Goal: Register for event/course

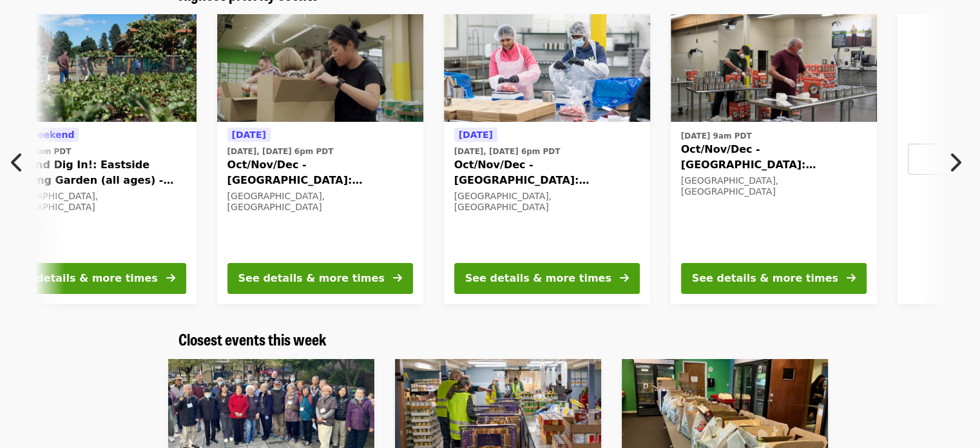
scroll to position [0, 240]
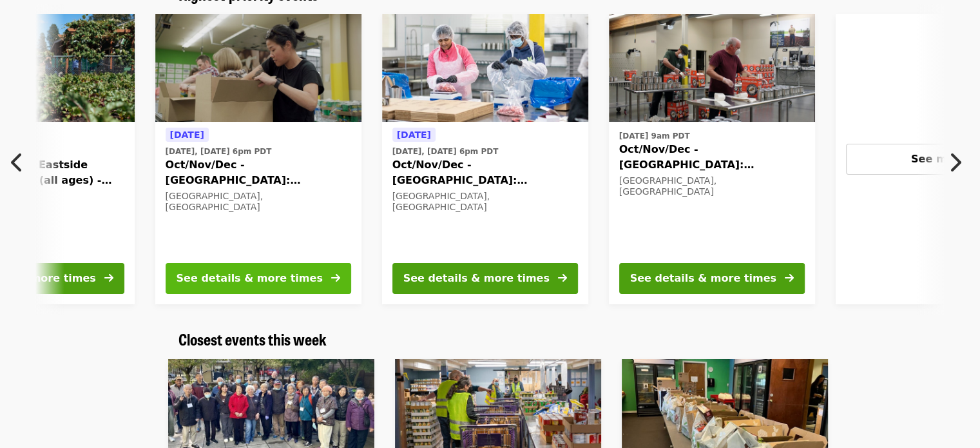
click at [287, 282] on div "See details & more times" at bounding box center [250, 278] width 146 height 15
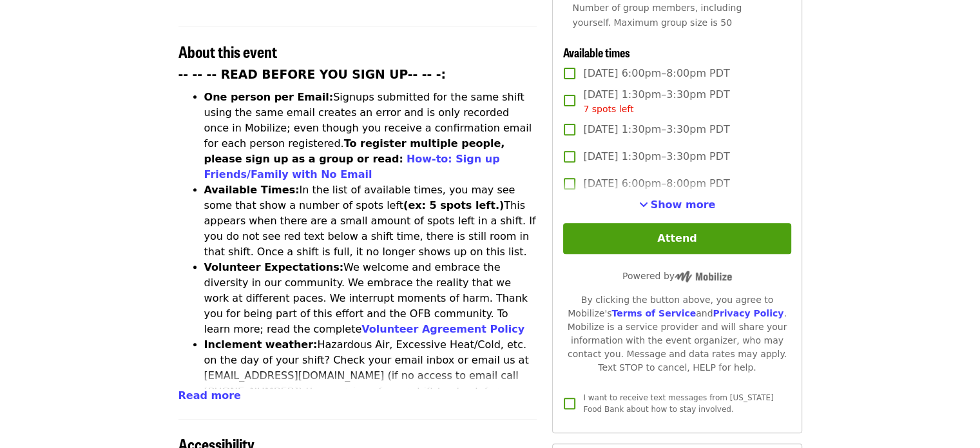
scroll to position [534, 0]
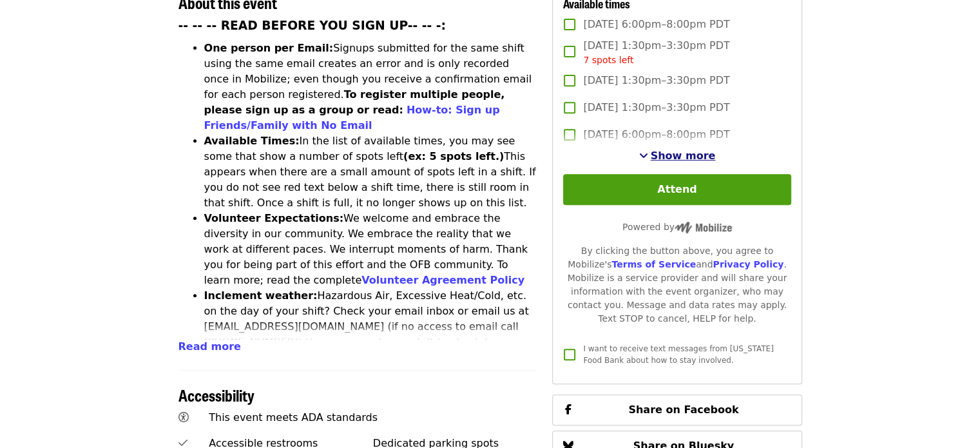
click at [675, 152] on span "Show more" at bounding box center [683, 156] width 65 height 12
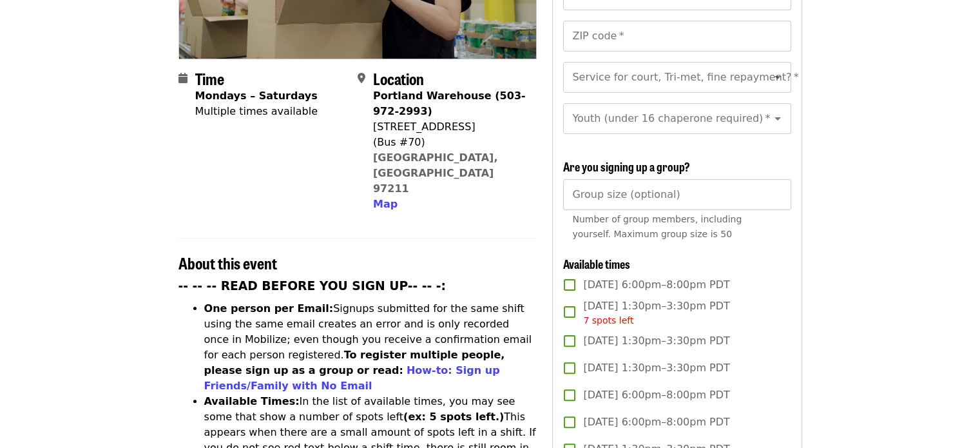
scroll to position [273, 0]
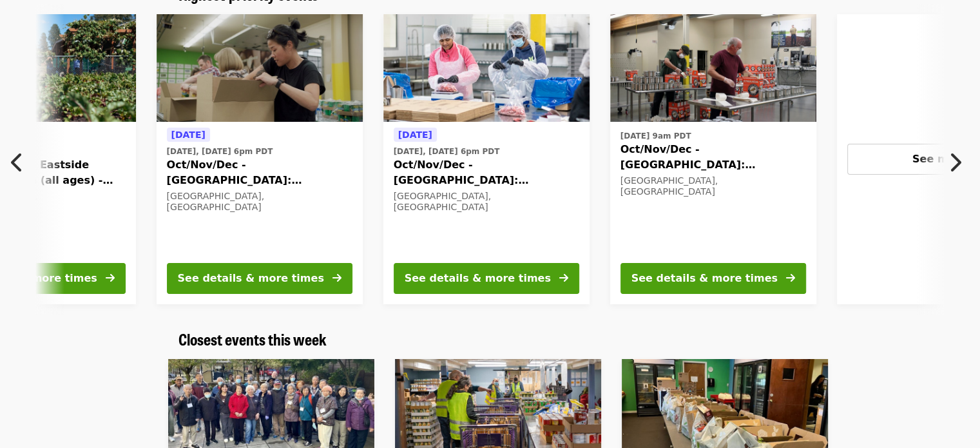
scroll to position [0, 240]
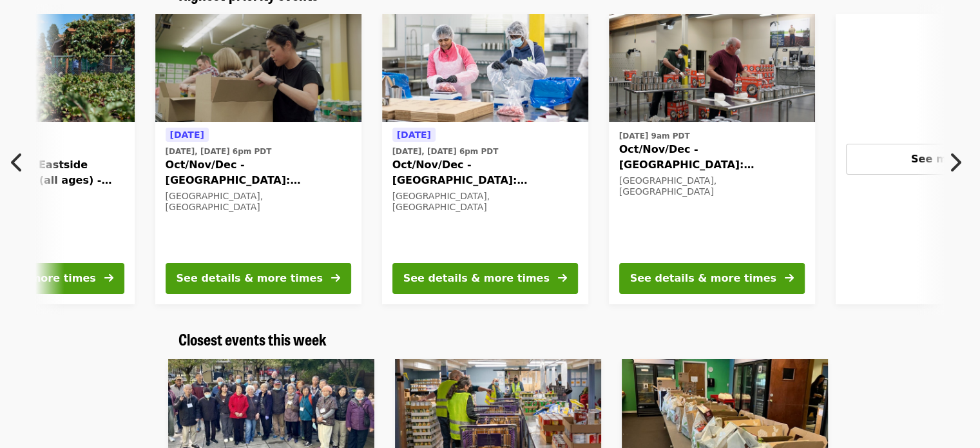
click at [543, 167] on span "Oct/Nov/Dec - [GEOGRAPHIC_DATA]: Repack/Sort (age [DEMOGRAPHIC_DATA]+)" at bounding box center [485, 172] width 186 height 31
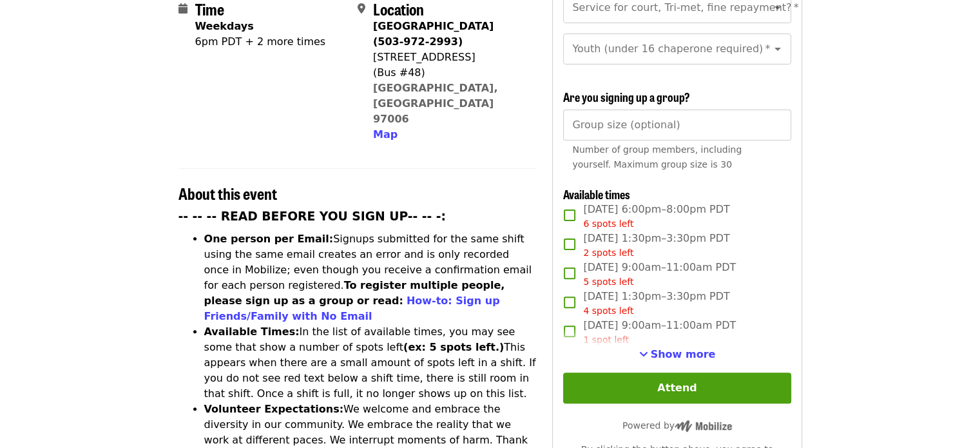
scroll to position [342, 0]
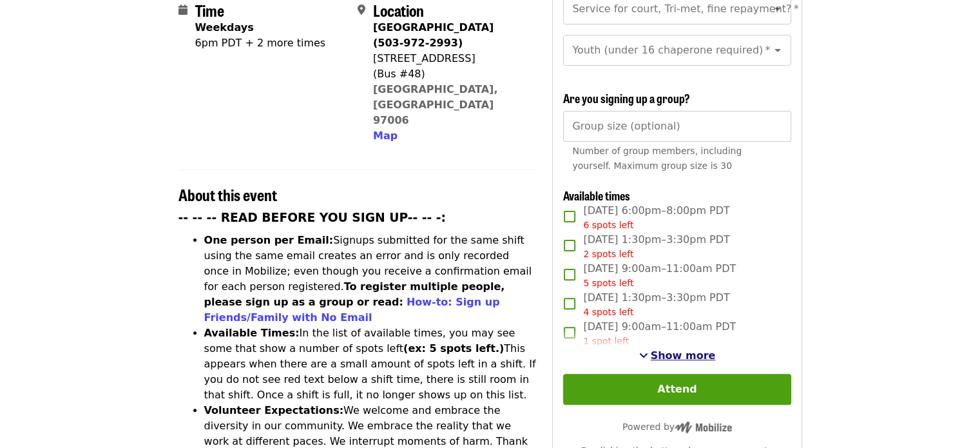
click at [662, 357] on span "Show more" at bounding box center [683, 355] width 65 height 12
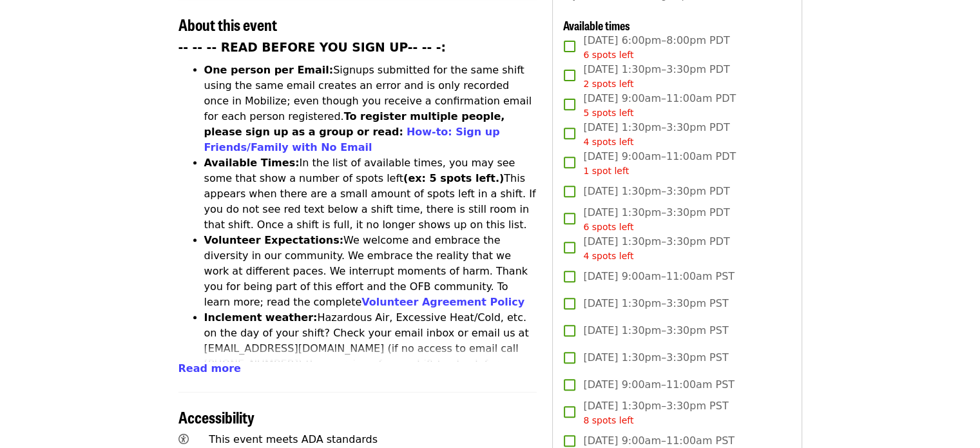
scroll to position [514, 0]
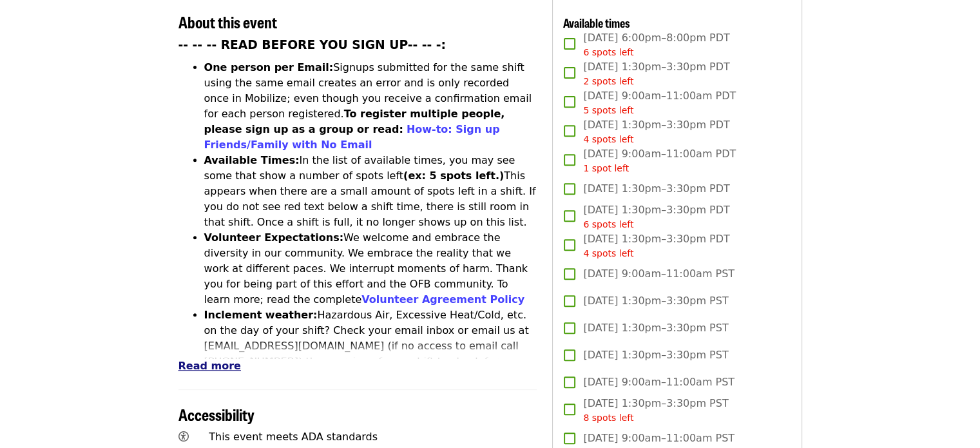
click at [217, 360] on span "Read more" at bounding box center [210, 366] width 63 height 12
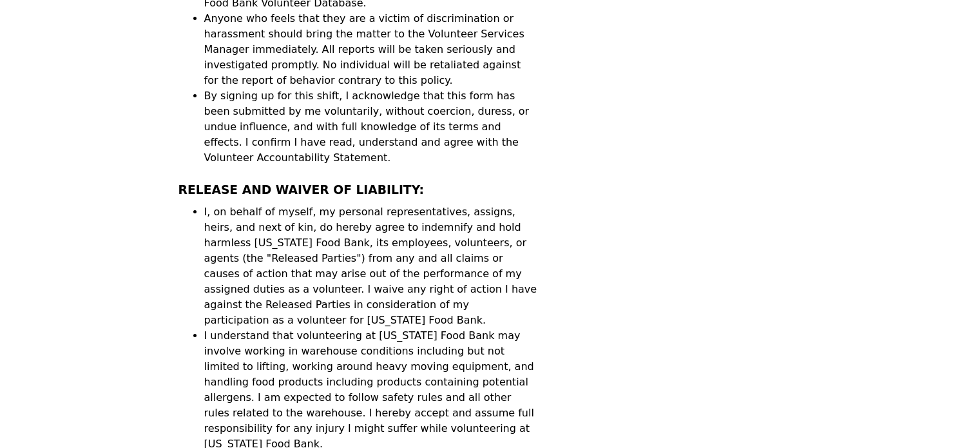
scroll to position [4313, 0]
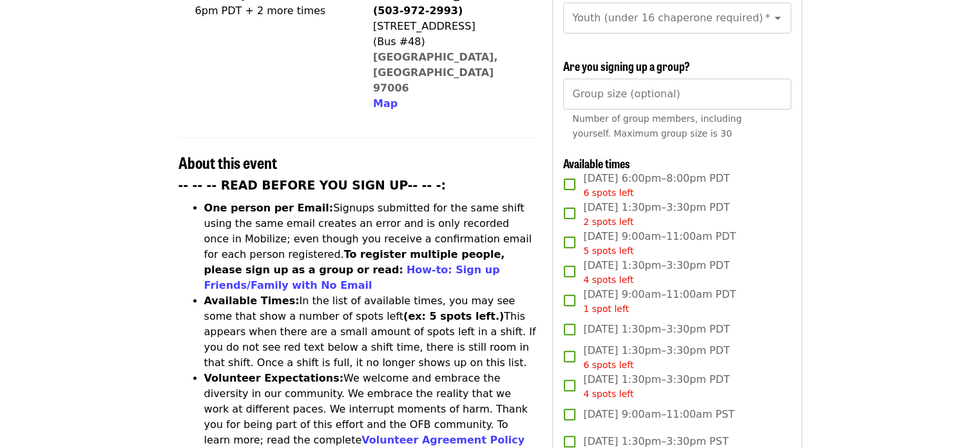
scroll to position [373, 0]
click at [500, 264] on link "How-to: Sign up Friends/Family with No Email" at bounding box center [352, 278] width 296 height 28
